Goal: Navigation & Orientation: Go to known website

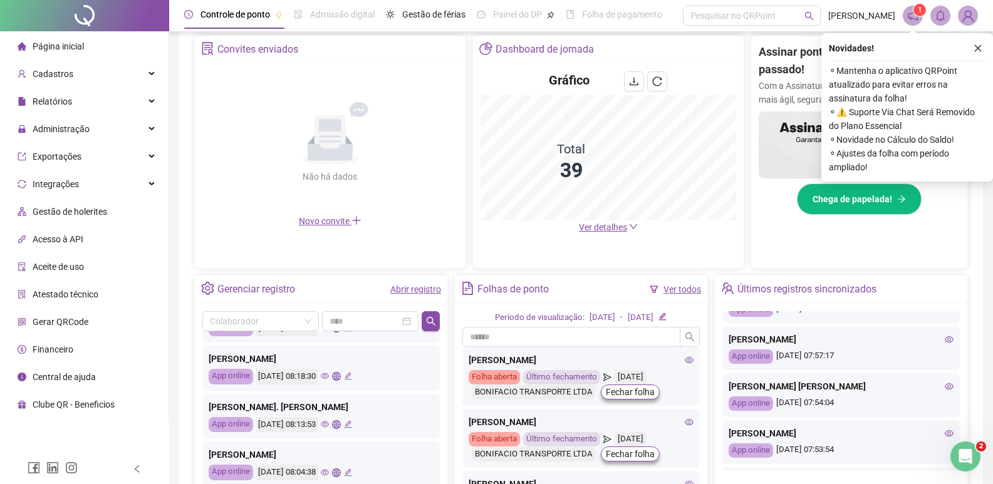
scroll to position [542, 0]
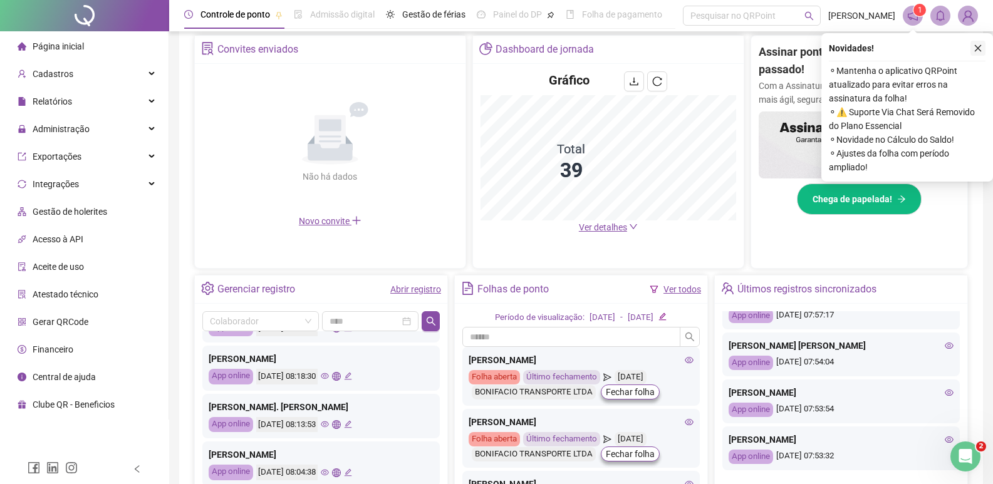
click at [976, 45] on icon "close" at bounding box center [977, 48] width 9 height 9
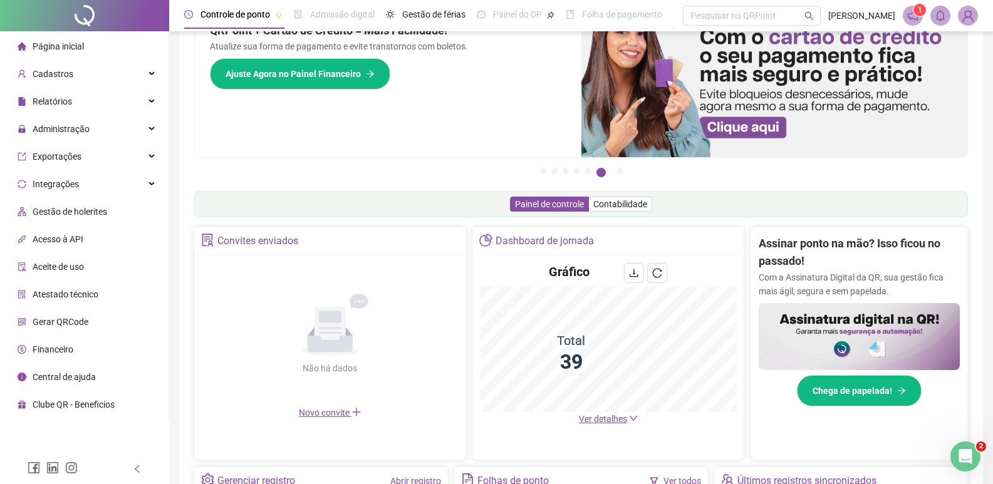
scroll to position [251, 0]
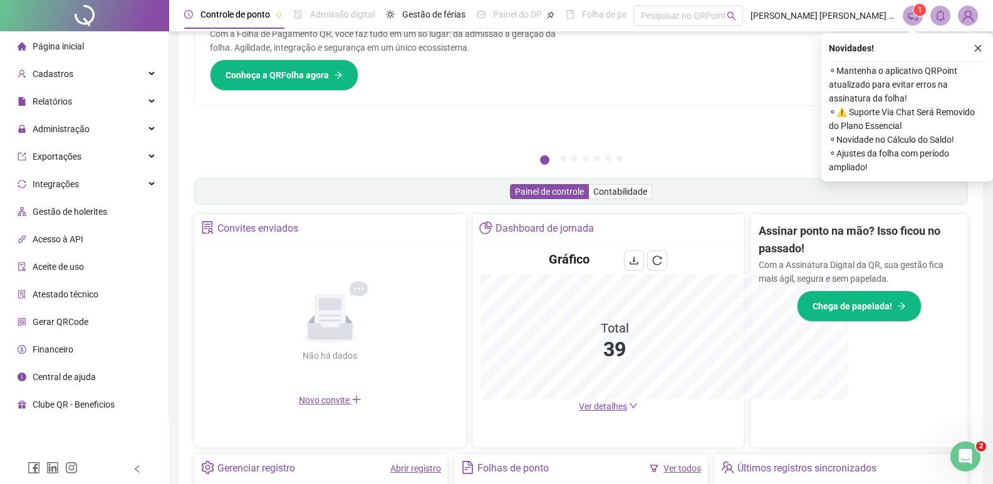
scroll to position [247, 0]
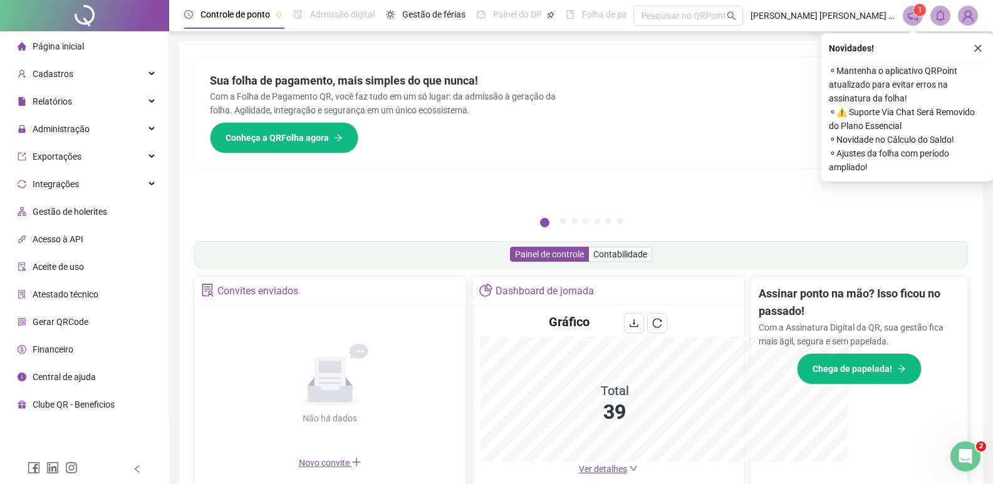
scroll to position [125, 0]
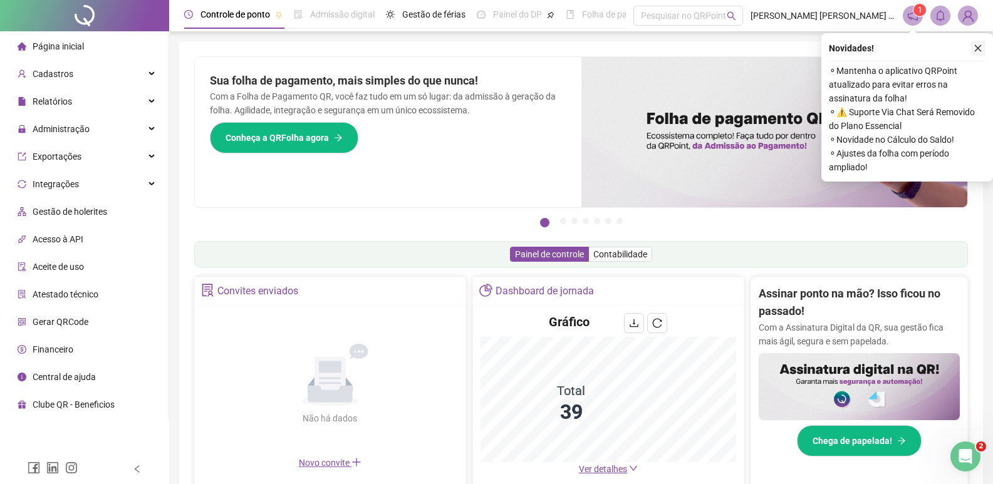
drag, startPoint x: 979, startPoint y: 47, endPoint x: 933, endPoint y: 100, distance: 69.7
click at [978, 47] on icon "close" at bounding box center [977, 48] width 9 height 9
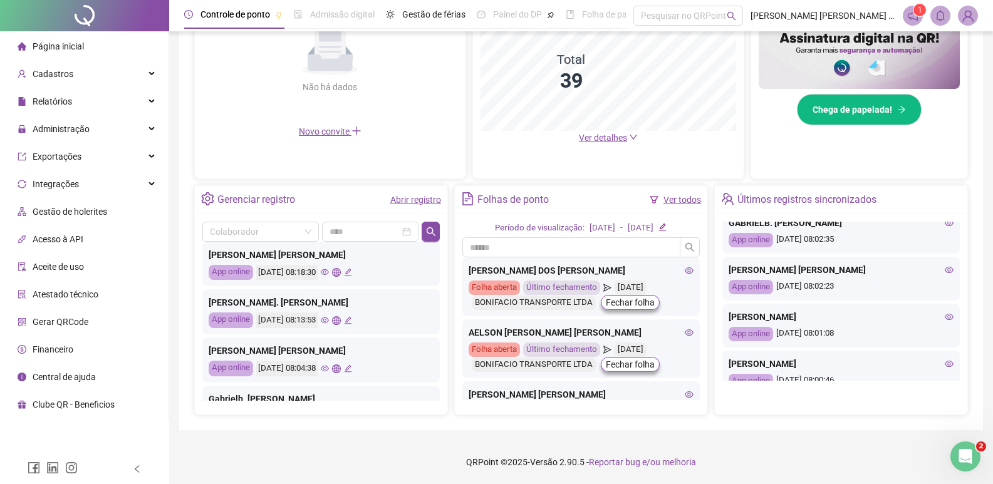
scroll to position [229, 0]
